Goal: Transaction & Acquisition: Purchase product/service

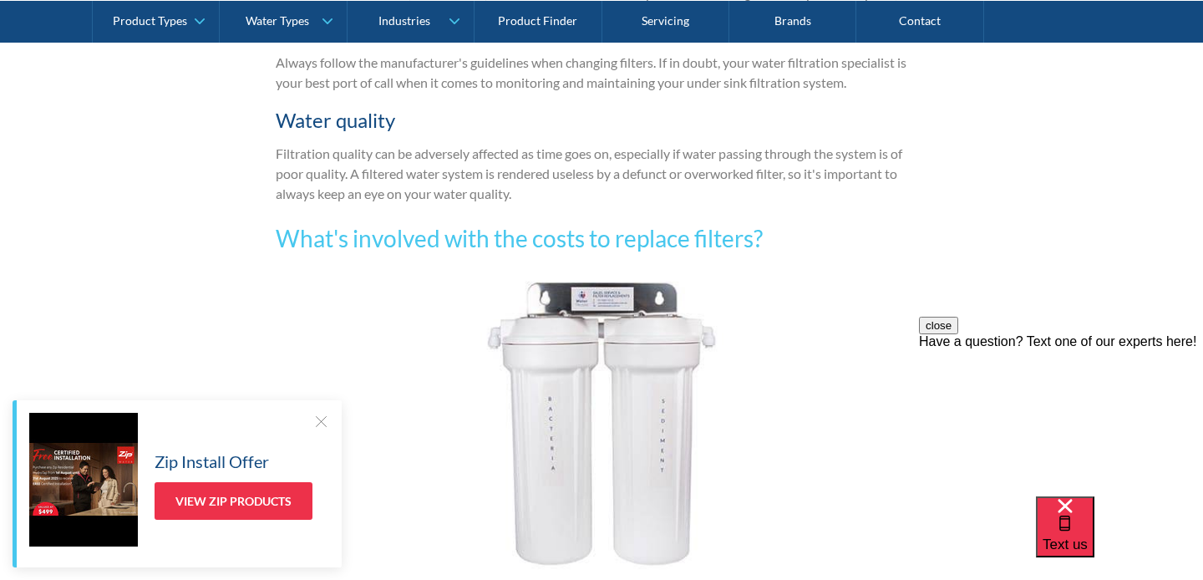
scroll to position [2747, 0]
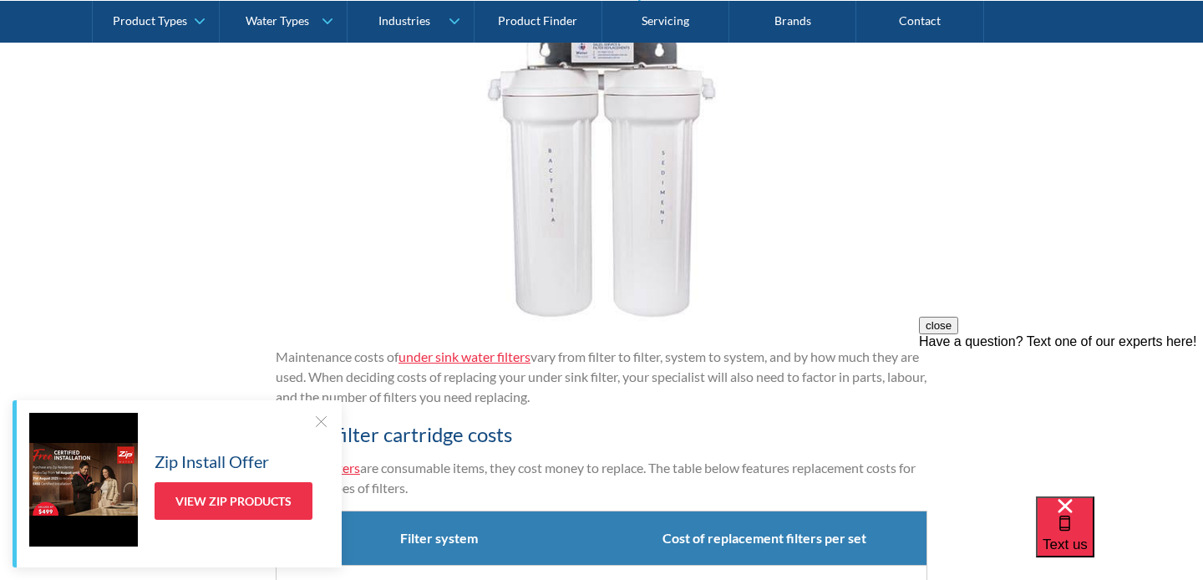
click at [317, 419] on div at bounding box center [320, 421] width 17 height 17
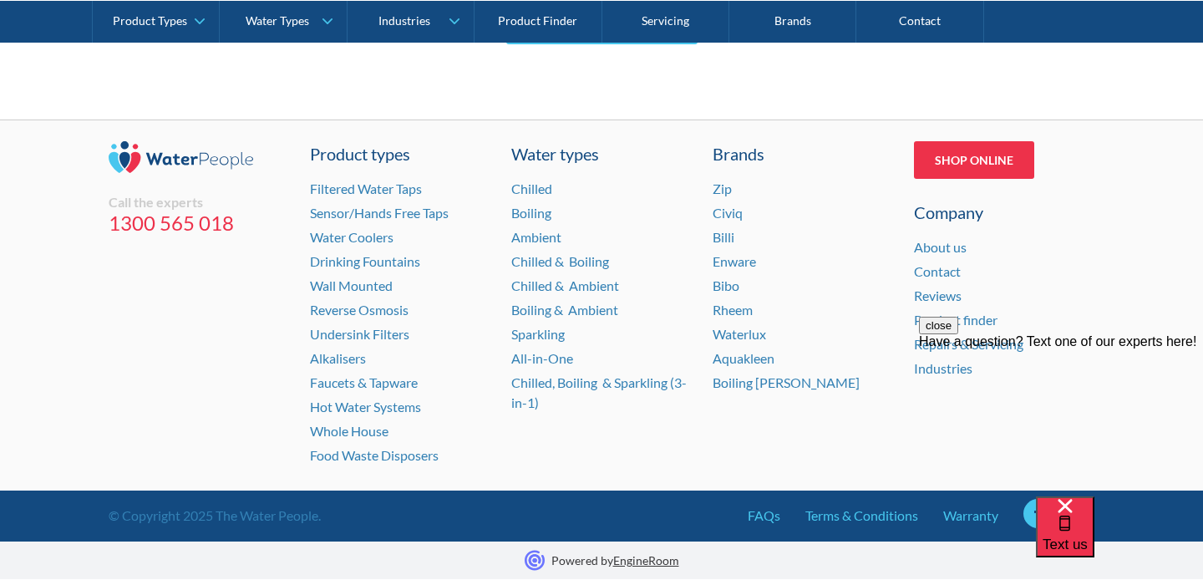
scroll to position [5386, 0]
click at [366, 342] on link "Undersink Filters" at bounding box center [359, 334] width 99 height 16
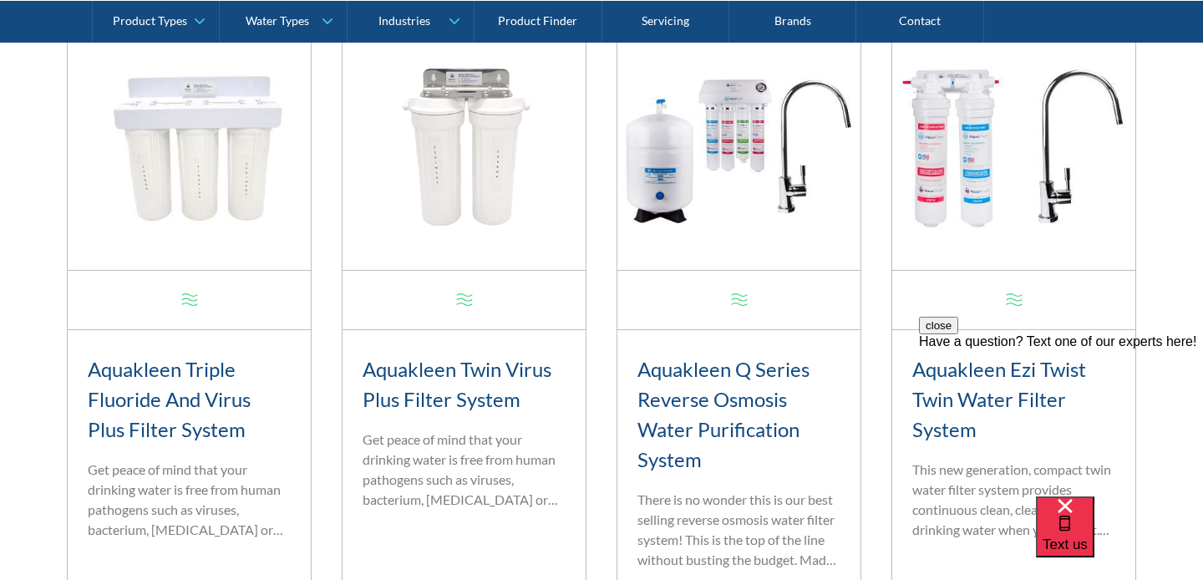
scroll to position [722, 0]
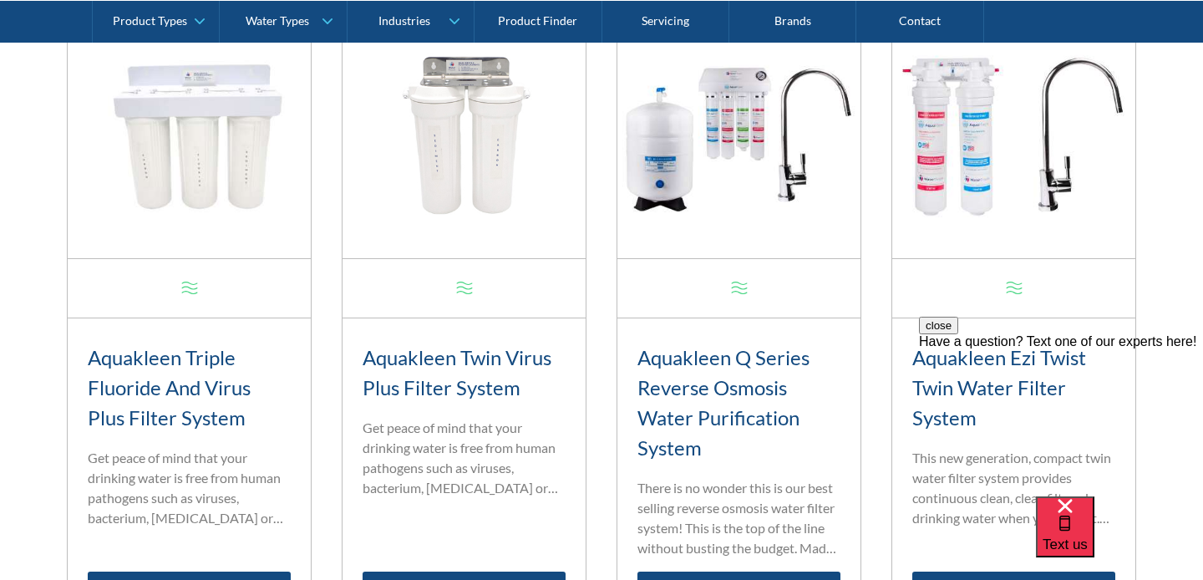
click at [218, 414] on h3 "Aquakleen Triple Fluoride And Virus Plus Filter System" at bounding box center [189, 388] width 203 height 90
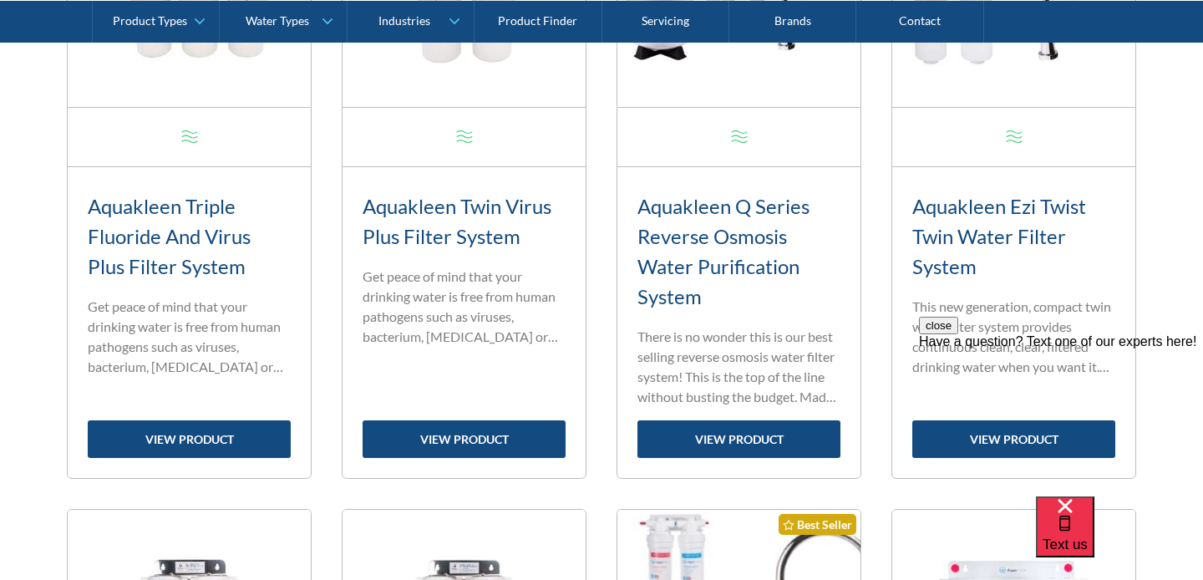
scroll to position [930, 0]
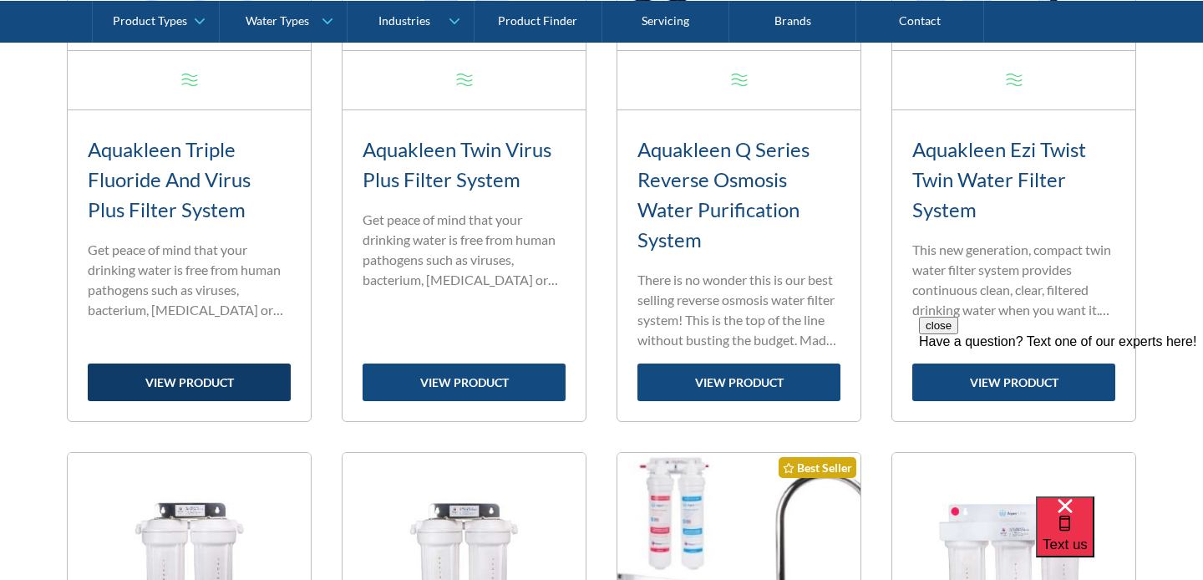
click at [175, 381] on link "view product" at bounding box center [189, 382] width 203 height 38
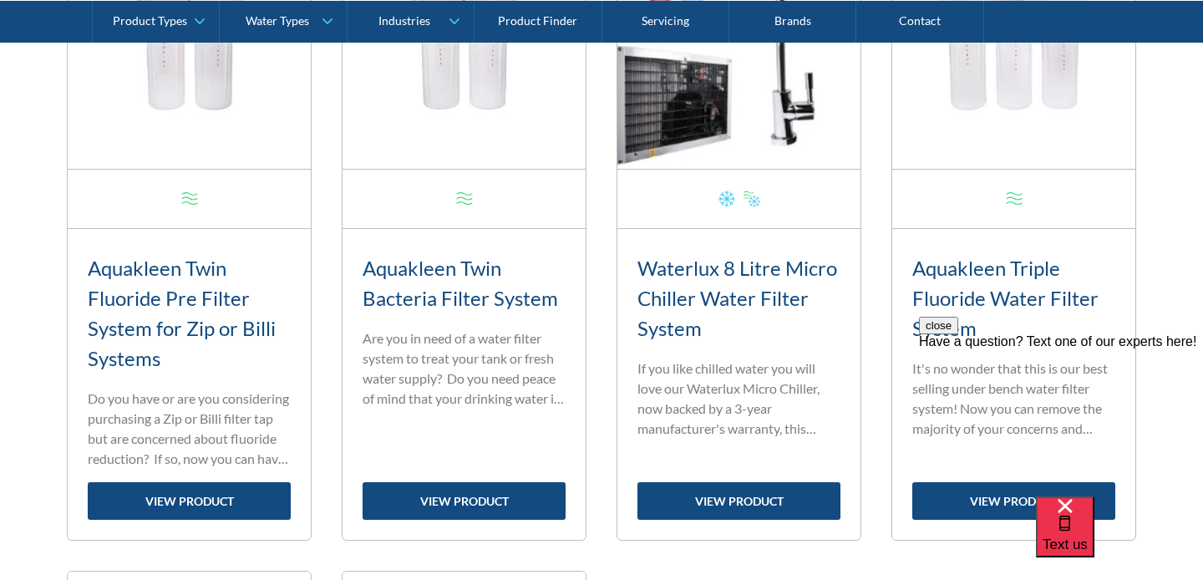
scroll to position [1456, 0]
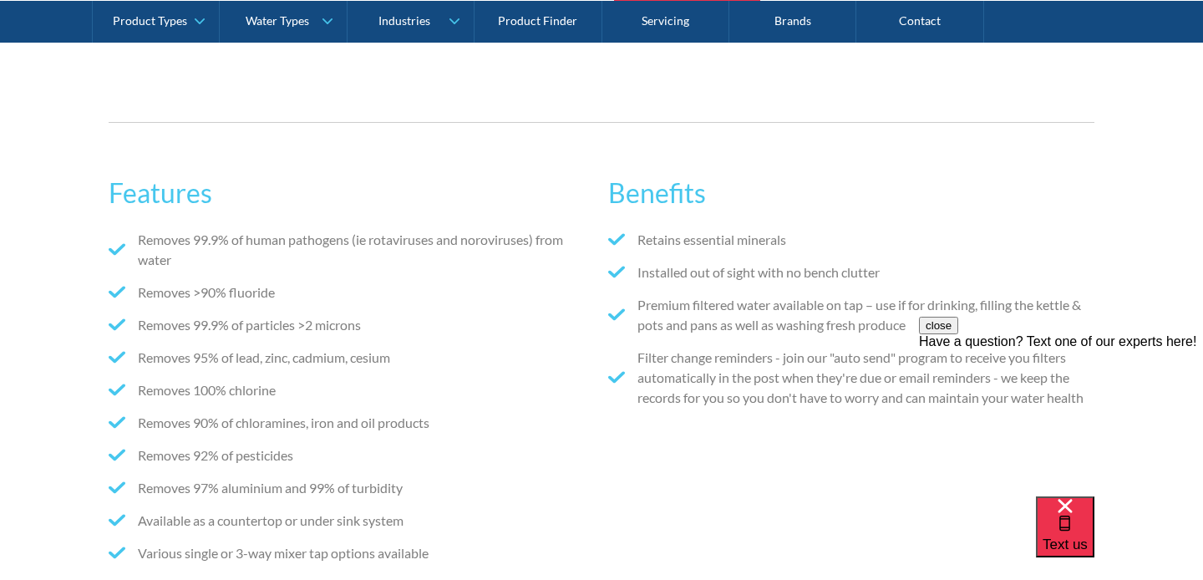
scroll to position [1089, 0]
